Goal: Task Accomplishment & Management: Complete application form

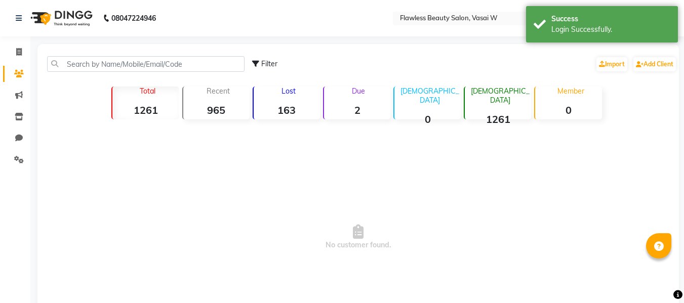
select select "en"
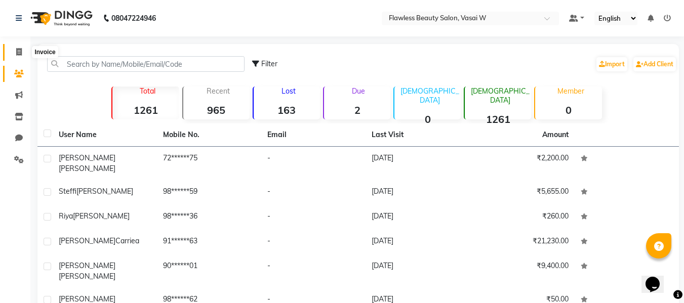
click at [21, 56] on span at bounding box center [19, 53] width 18 height 12
select select "8090"
select select "service"
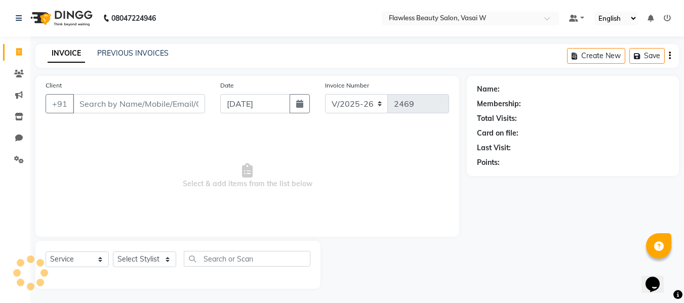
scroll to position [1, 0]
click at [83, 98] on input "Client" at bounding box center [139, 102] width 132 height 19
click at [84, 103] on input "Client" at bounding box center [139, 102] width 132 height 19
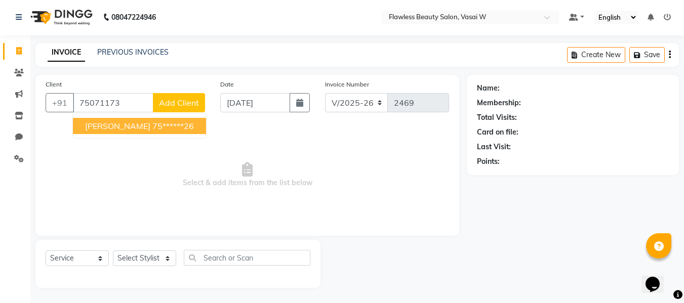
click at [81, 123] on button "[PERSON_NAME] 75******26" at bounding box center [139, 126] width 133 height 16
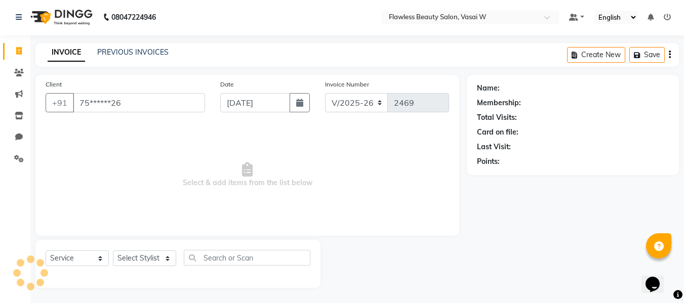
type input "75******26"
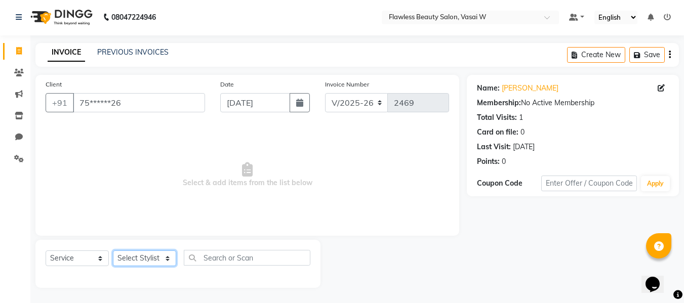
click at [130, 256] on select "Select Stylist [PERSON_NAME] [PERSON_NAME] [PERSON_NAME] maam Nisha Pari [PERSO…" at bounding box center [144, 259] width 63 height 16
select select "76407"
click at [113, 251] on select "Select Stylist [PERSON_NAME] [PERSON_NAME] [PERSON_NAME] maam Nisha Pari [PERSO…" at bounding box center [144, 259] width 63 height 16
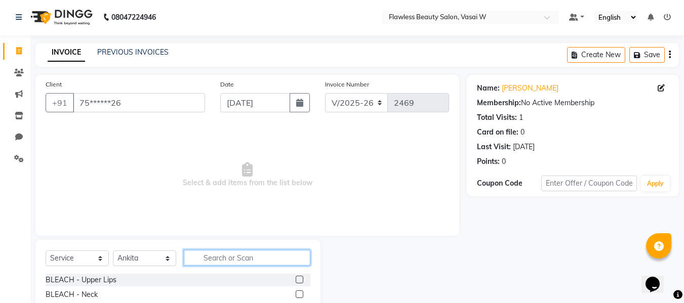
click at [227, 254] on input "text" at bounding box center [247, 258] width 127 height 16
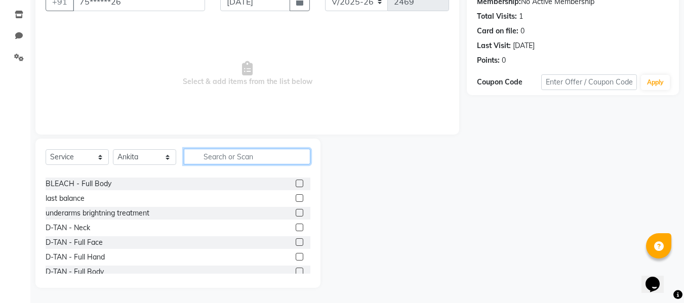
scroll to position [119, 0]
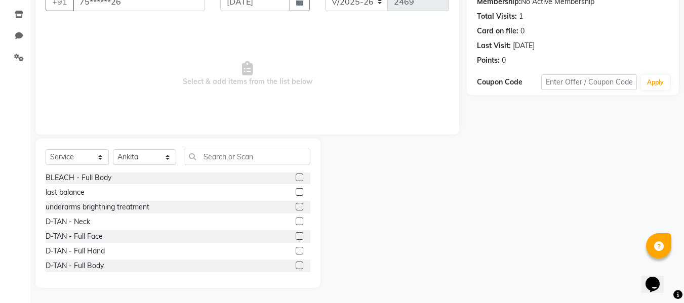
click at [296, 237] on label at bounding box center [300, 237] width 8 height 8
click at [296, 237] on input "checkbox" at bounding box center [299, 237] width 7 height 7
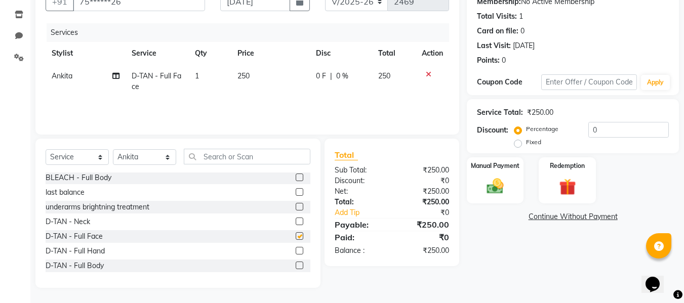
checkbox input "false"
click at [257, 158] on input "text" at bounding box center [247, 157] width 127 height 16
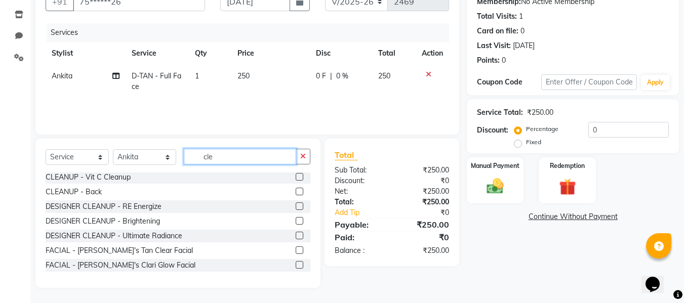
scroll to position [16, 0]
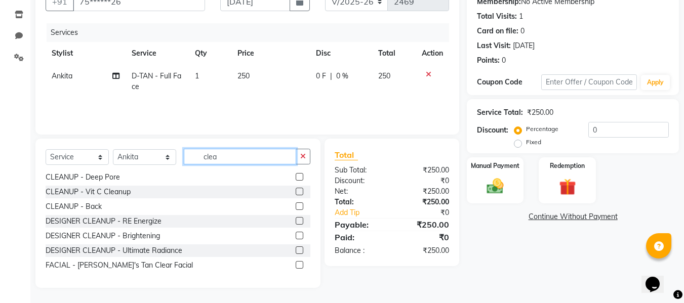
type input "clea"
click at [296, 222] on label at bounding box center [300, 221] width 8 height 8
click at [296, 222] on input "checkbox" at bounding box center [299, 221] width 7 height 7
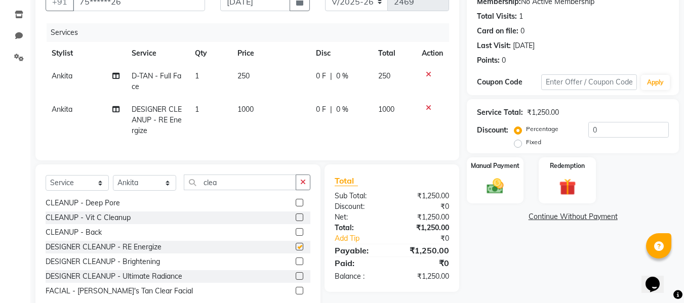
checkbox input "false"
click at [144, 191] on select "Select Stylist [PERSON_NAME] [PERSON_NAME] [PERSON_NAME] maam Nisha Pari [PERSO…" at bounding box center [144, 183] width 63 height 16
select select "76410"
click at [113, 183] on select "Select Stylist [PERSON_NAME] [PERSON_NAME] [PERSON_NAME] maam Nisha Pari [PERSO…" at bounding box center [144, 183] width 63 height 16
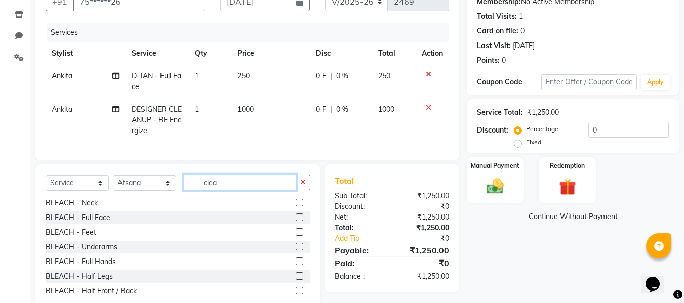
click at [241, 184] on input "clea" at bounding box center [240, 183] width 112 height 16
type input "c"
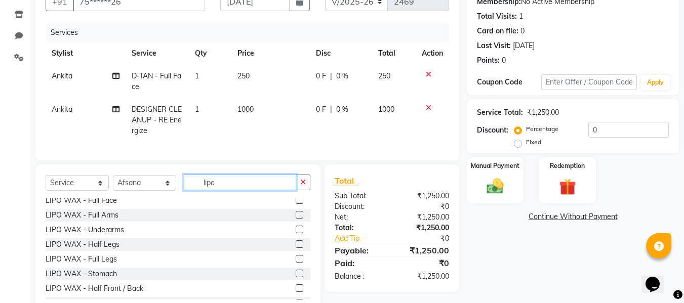
scroll to position [0, 0]
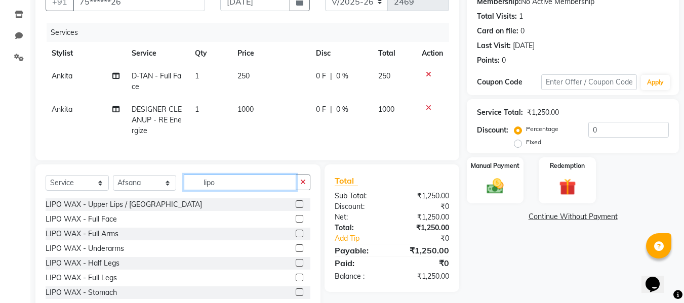
type input "lipo"
click at [296, 208] on label at bounding box center [300, 205] width 8 height 8
click at [296, 208] on input "checkbox" at bounding box center [299, 205] width 7 height 7
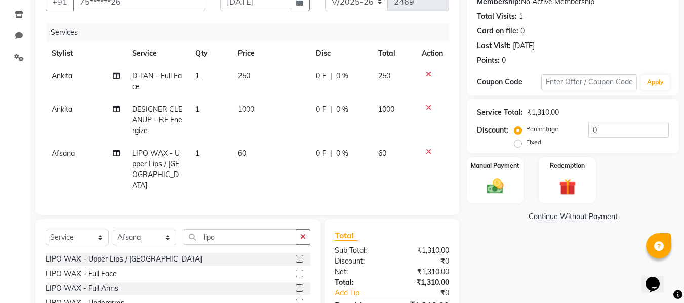
click at [296, 255] on label at bounding box center [300, 259] width 8 height 8
click at [296, 256] on input "checkbox" at bounding box center [299, 259] width 7 height 7
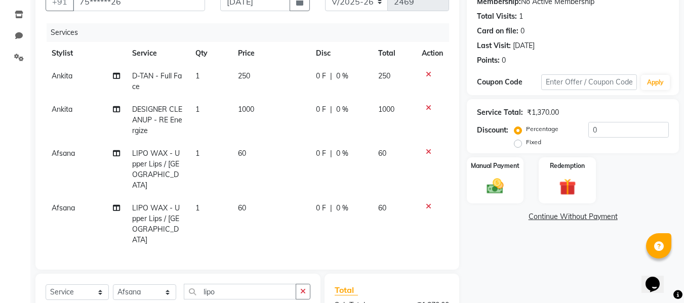
checkbox input "false"
click at [256, 284] on input "lipo" at bounding box center [240, 292] width 112 height 16
type input "l"
type input "ey"
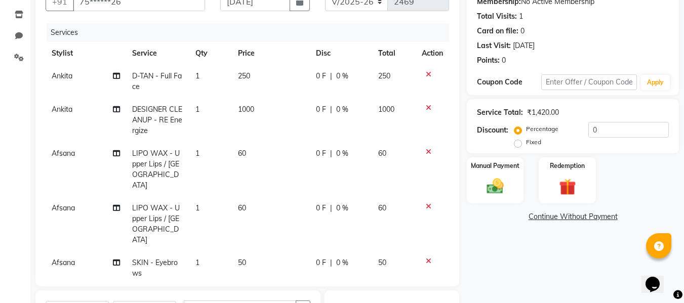
checkbox input "false"
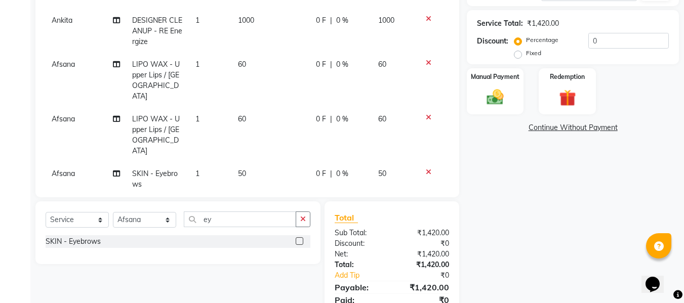
scroll to position [192, 0]
click at [479, 93] on div "Manual Payment" at bounding box center [495, 90] width 59 height 48
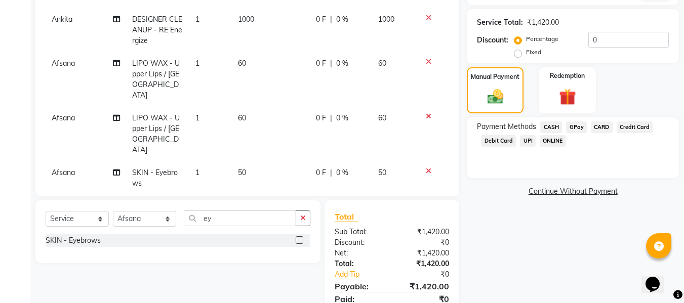
click at [578, 123] on span "GPay" at bounding box center [576, 128] width 21 height 12
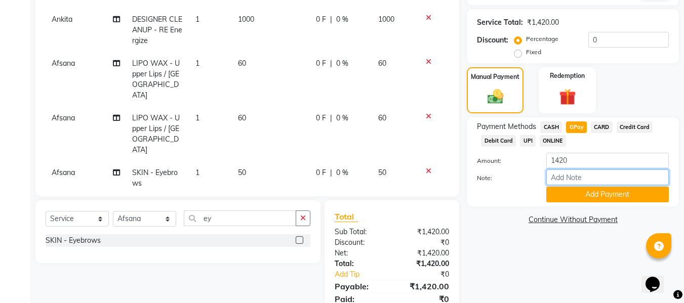
click at [567, 176] on input "Note:" at bounding box center [608, 178] width 123 height 16
type input "Gpay"
click at [593, 204] on div "Payment Methods CASH GPay CARD Credit Card Debit Card UPI ONLINE Amount: 1420 N…" at bounding box center [573, 162] width 212 height 89
click at [592, 204] on div "Payment Methods CASH GPay CARD Credit Card Debit Card UPI ONLINE Amount: 1420 N…" at bounding box center [573, 162] width 212 height 89
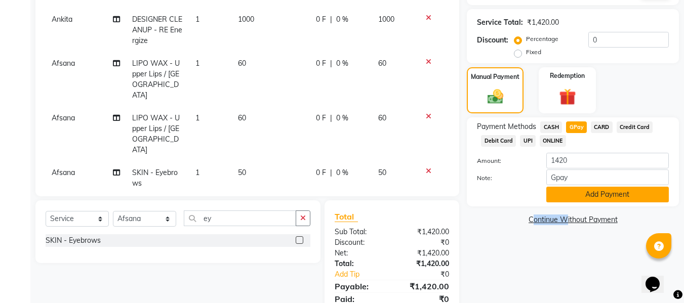
click at [586, 201] on button "Add Payment" at bounding box center [608, 195] width 123 height 16
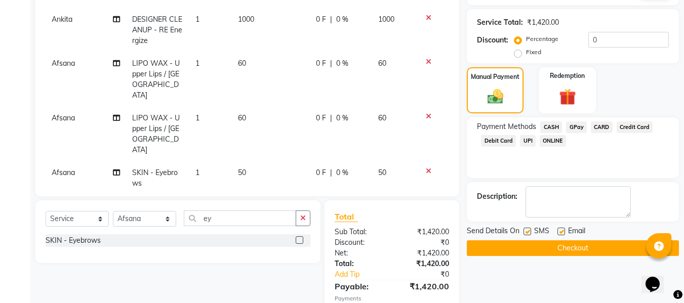
click at [563, 230] on label at bounding box center [562, 232] width 8 height 8
click at [563, 230] on input "checkbox" at bounding box center [561, 232] width 7 height 7
checkbox input "false"
click at [526, 231] on label at bounding box center [528, 232] width 8 height 8
click at [526, 231] on input "checkbox" at bounding box center [527, 232] width 7 height 7
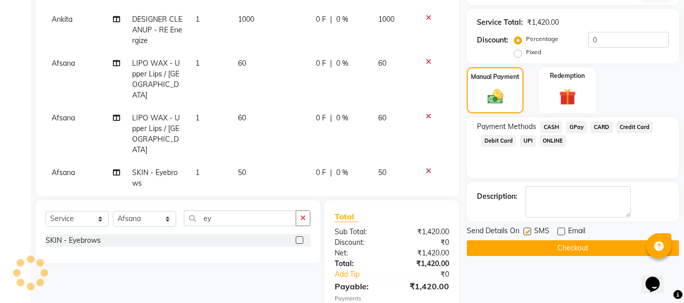
checkbox input "false"
click at [503, 248] on button "Checkout" at bounding box center [573, 249] width 212 height 16
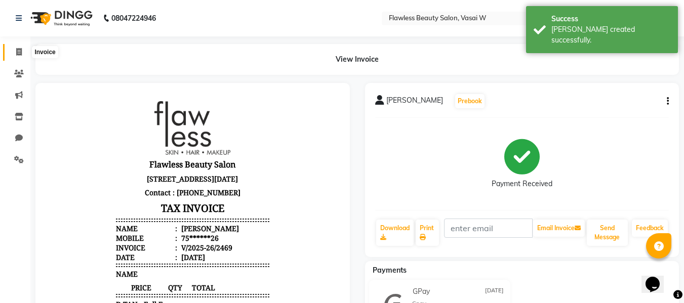
click at [15, 51] on span at bounding box center [19, 53] width 18 height 12
select select "service"
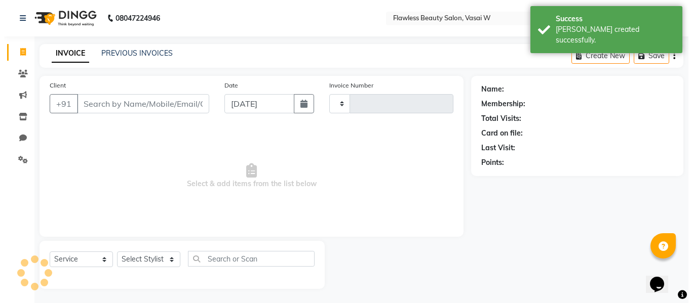
scroll to position [1, 0]
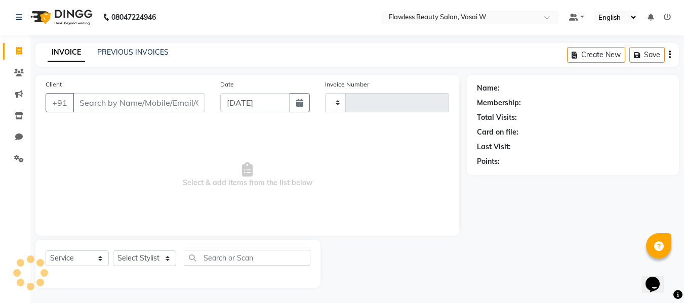
type input "2470"
select select "8090"
click at [138, 99] on input "Client" at bounding box center [139, 102] width 132 height 19
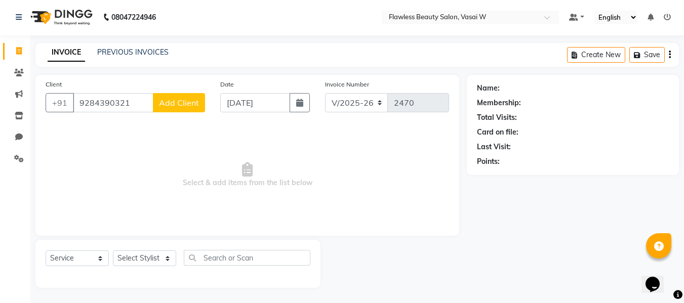
type input "9284390321"
click at [190, 98] on span "Add Client" at bounding box center [179, 103] width 40 height 10
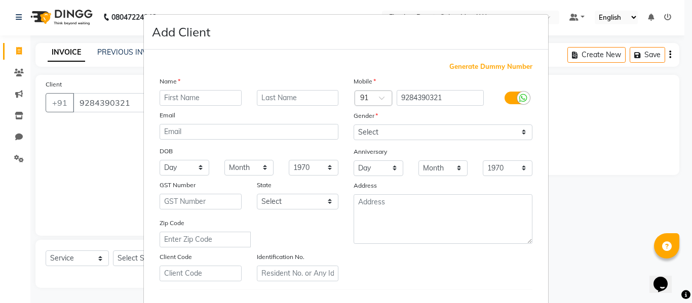
click at [186, 100] on input "text" at bounding box center [201, 98] width 82 height 16
type input "anria"
click at [362, 127] on select "Select [DEMOGRAPHIC_DATA] [DEMOGRAPHIC_DATA] Other Prefer Not To Say" at bounding box center [443, 133] width 179 height 16
select select "[DEMOGRAPHIC_DATA]"
click at [354, 125] on select "Select [DEMOGRAPHIC_DATA] [DEMOGRAPHIC_DATA] Other Prefer Not To Say" at bounding box center [443, 133] width 179 height 16
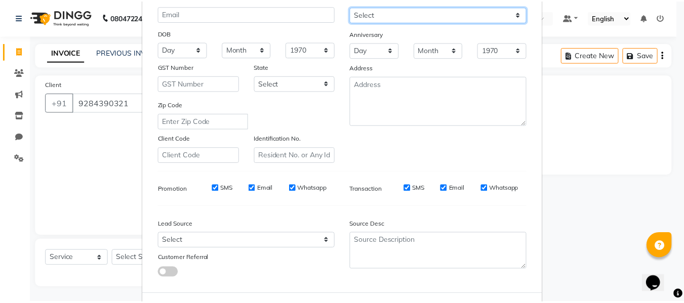
scroll to position [164, 0]
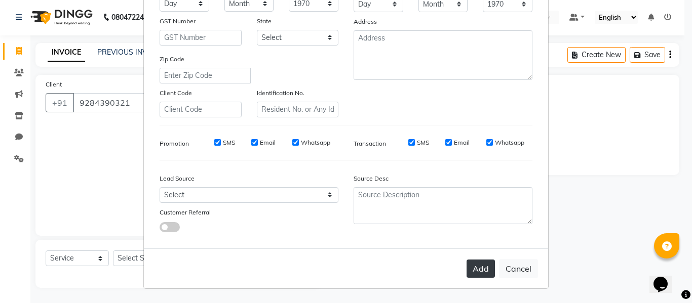
click at [471, 263] on button "Add" at bounding box center [481, 269] width 28 height 18
click at [471, 263] on div "Add Cancel" at bounding box center [346, 269] width 404 height 40
type input "92******21"
select select
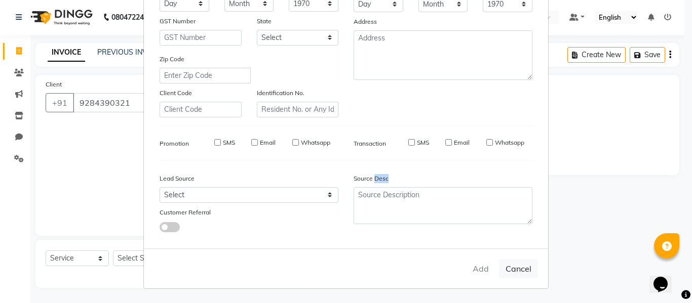
select select
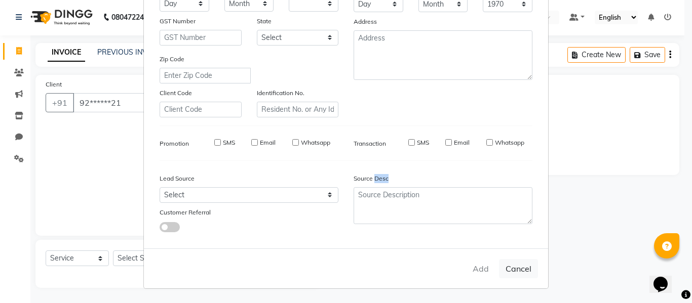
checkbox input "false"
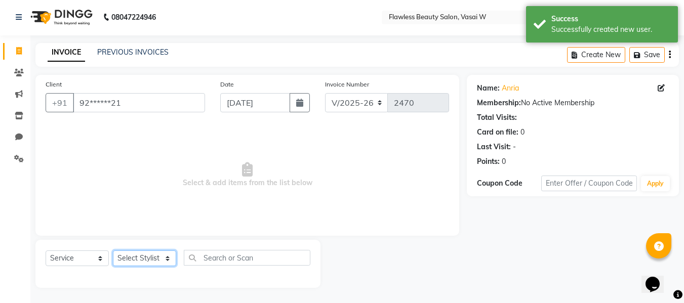
click at [167, 260] on select "Select Stylist [PERSON_NAME] [PERSON_NAME] [PERSON_NAME] maam Nisha Pari [PERSO…" at bounding box center [144, 259] width 63 height 16
select select "76404"
click at [113, 251] on select "Select Stylist [PERSON_NAME] [PERSON_NAME] [PERSON_NAME] maam Nisha Pari [PERSO…" at bounding box center [144, 259] width 63 height 16
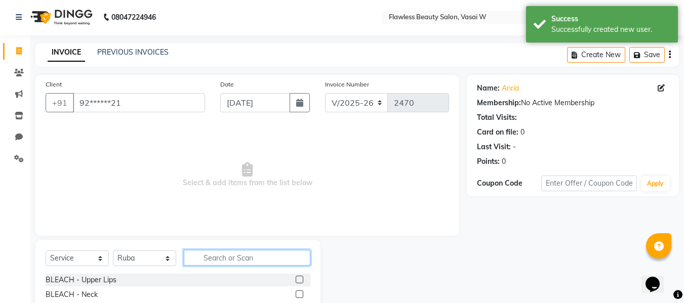
click at [203, 261] on input "text" at bounding box center [247, 258] width 127 height 16
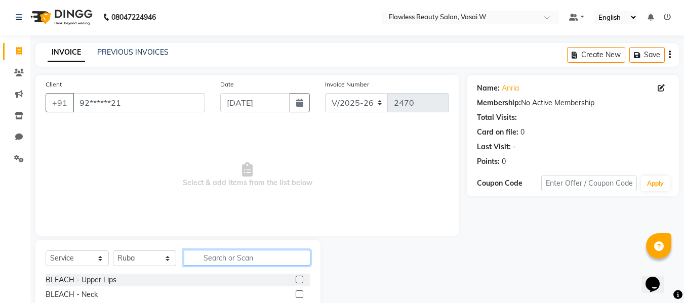
click at [203, 260] on input "text" at bounding box center [247, 258] width 127 height 16
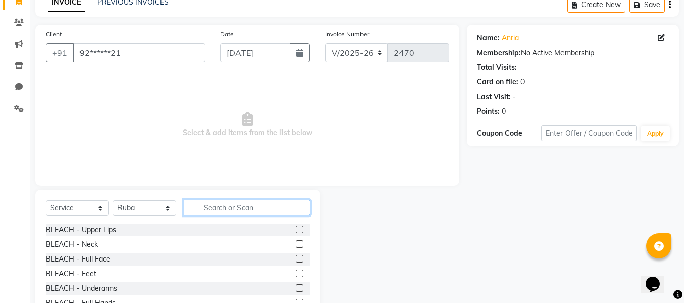
scroll to position [74, 0]
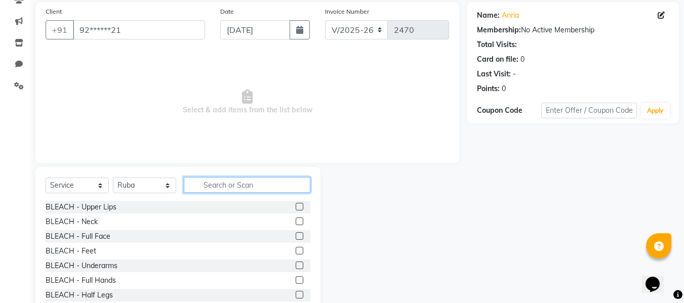
click at [225, 182] on input "text" at bounding box center [247, 185] width 127 height 16
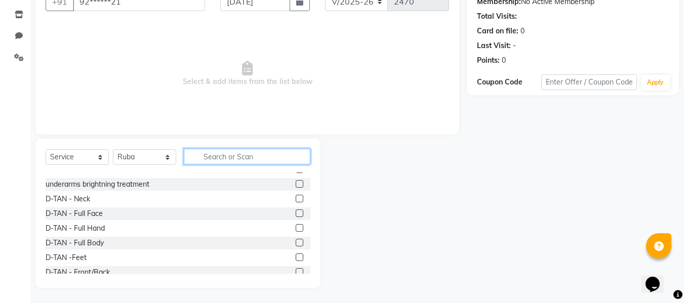
scroll to position [142, 0]
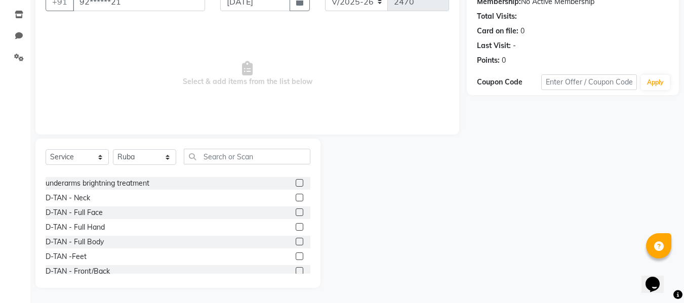
click at [296, 214] on label at bounding box center [300, 213] width 8 height 8
click at [296, 214] on input "checkbox" at bounding box center [299, 213] width 7 height 7
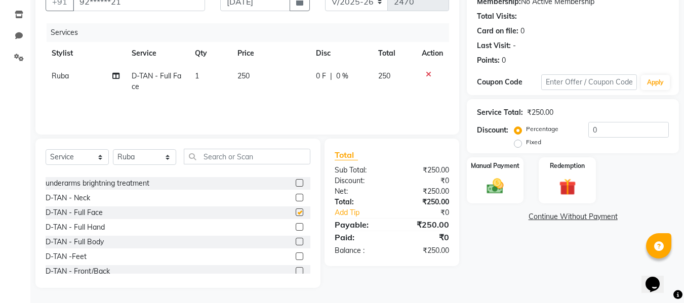
checkbox input "false"
click at [296, 271] on label at bounding box center [300, 271] width 8 height 8
click at [296, 271] on input "checkbox" at bounding box center [299, 271] width 7 height 7
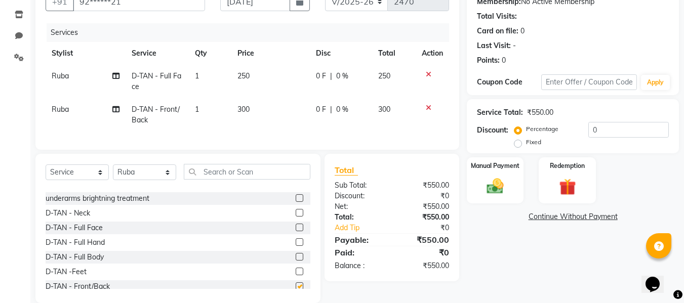
checkbox input "false"
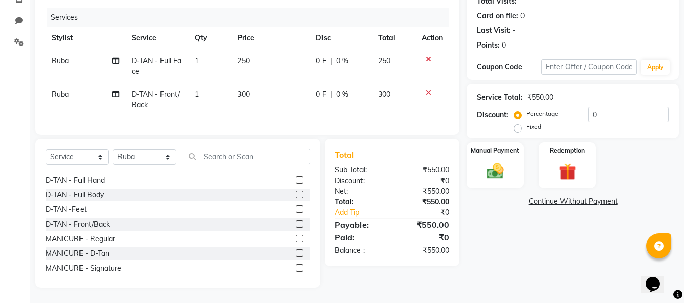
scroll to position [192, 0]
click at [296, 177] on label at bounding box center [300, 178] width 8 height 8
click at [296, 177] on input "checkbox" at bounding box center [299, 178] width 7 height 7
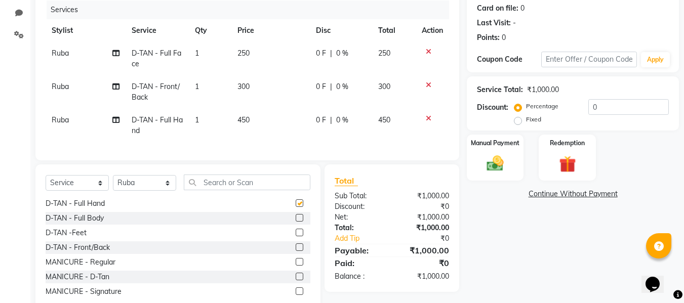
checkbox input "false"
click at [215, 190] on input "text" at bounding box center [247, 183] width 127 height 16
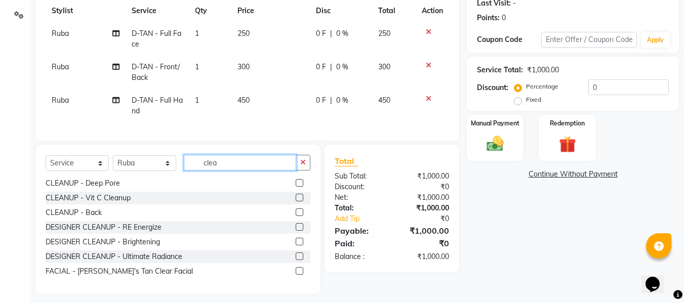
scroll to position [159, 0]
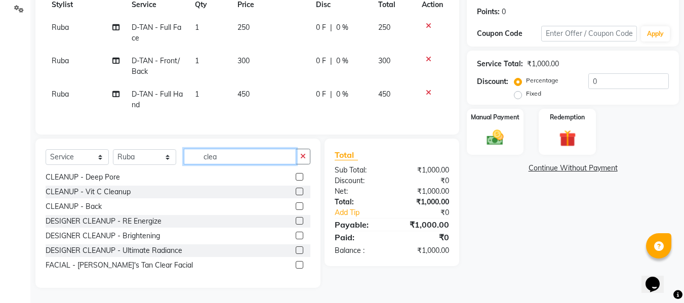
type input "clea"
click at [296, 252] on label at bounding box center [300, 251] width 8 height 8
click at [296, 252] on input "checkbox" at bounding box center [299, 251] width 7 height 7
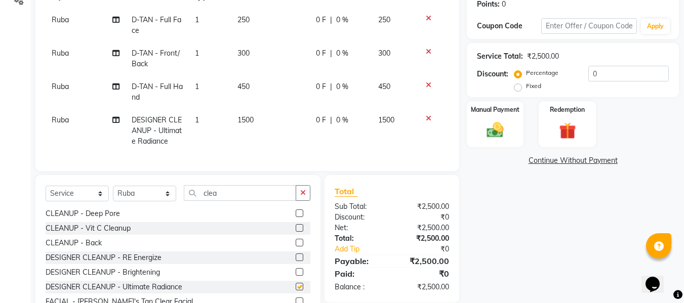
checkbox input "false"
click at [411, 223] on div "₹0" at bounding box center [424, 217] width 65 height 11
click at [276, 198] on input "clea" at bounding box center [240, 193] width 112 height 16
type input "c"
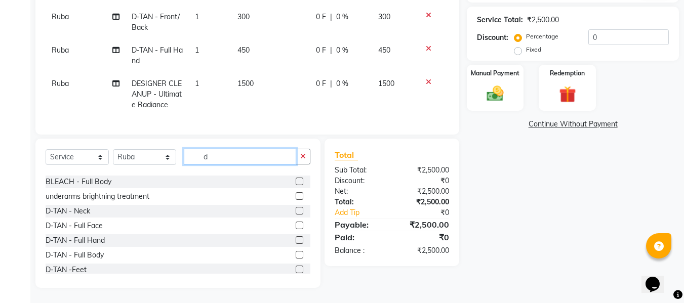
scroll to position [28, 0]
type input "d"
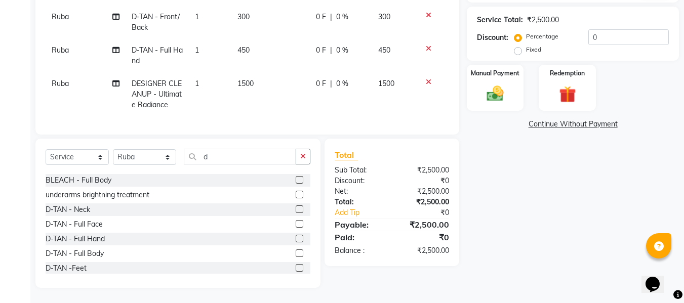
click at [296, 239] on label at bounding box center [300, 239] width 8 height 8
click at [296, 239] on input "checkbox" at bounding box center [299, 239] width 7 height 7
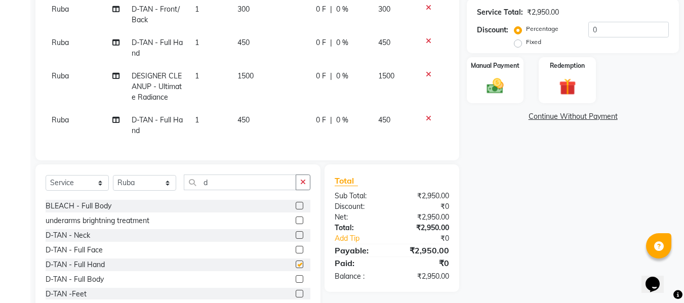
checkbox input "false"
click at [495, 81] on img at bounding box center [495, 86] width 28 height 20
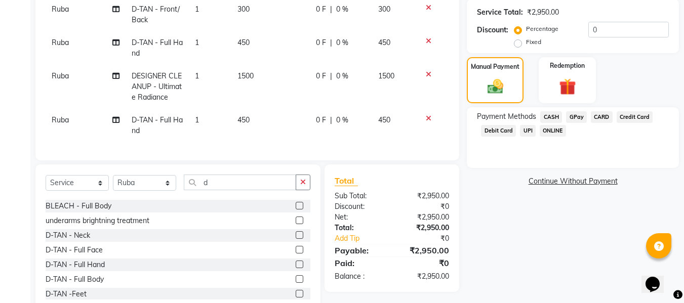
click at [576, 115] on span "GPay" at bounding box center [576, 117] width 21 height 12
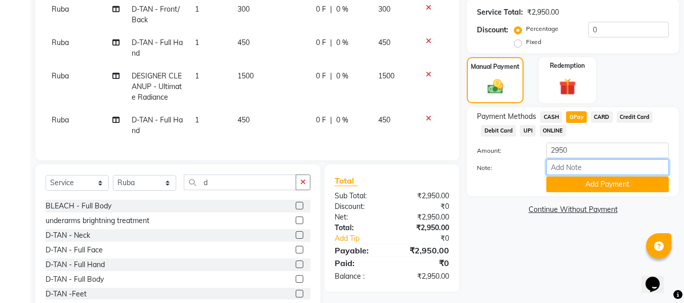
click at [564, 168] on input "Note:" at bounding box center [608, 168] width 123 height 16
type input "Gpay"
click at [596, 187] on button "Add Payment" at bounding box center [608, 185] width 123 height 16
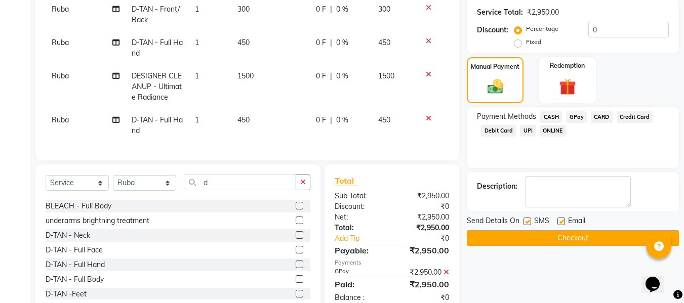
click at [563, 222] on label at bounding box center [562, 222] width 8 height 8
click at [563, 222] on input "checkbox" at bounding box center [561, 222] width 7 height 7
checkbox input "false"
click at [528, 221] on label at bounding box center [528, 222] width 8 height 8
click at [528, 221] on input "checkbox" at bounding box center [527, 222] width 7 height 7
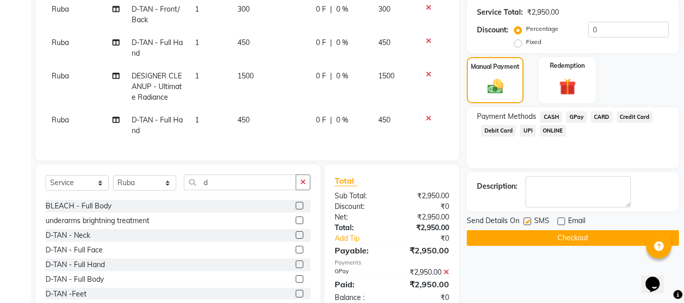
checkbox input "false"
click at [515, 235] on button "Checkout" at bounding box center [573, 238] width 212 height 16
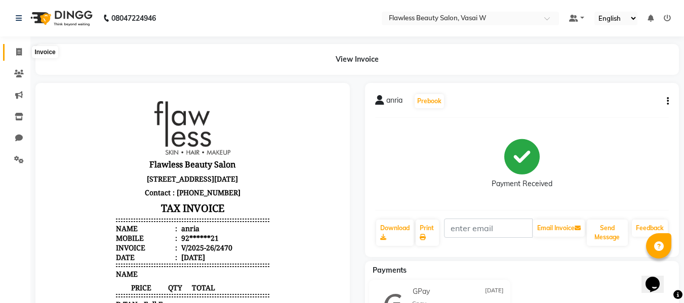
click at [24, 56] on span at bounding box center [19, 53] width 18 height 12
select select "service"
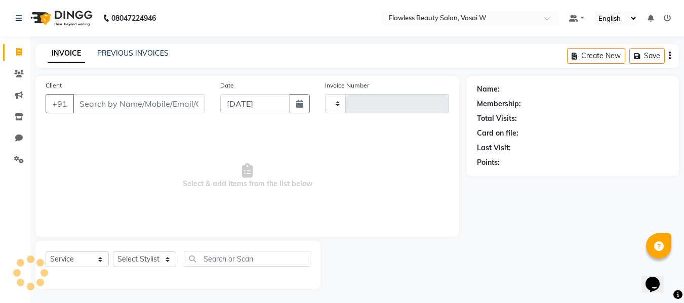
scroll to position [1, 0]
type input "2471"
select select "8090"
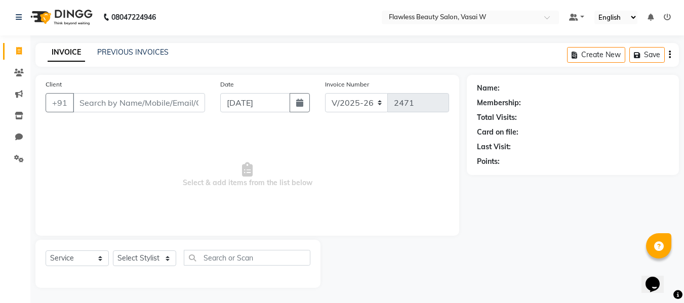
click at [79, 102] on input "Client" at bounding box center [139, 102] width 132 height 19
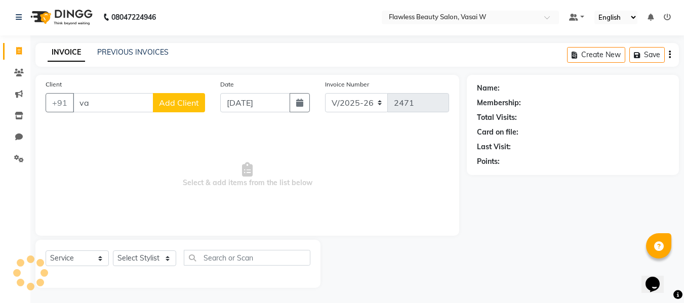
type input "v"
